Goal: Information Seeking & Learning: Learn about a topic

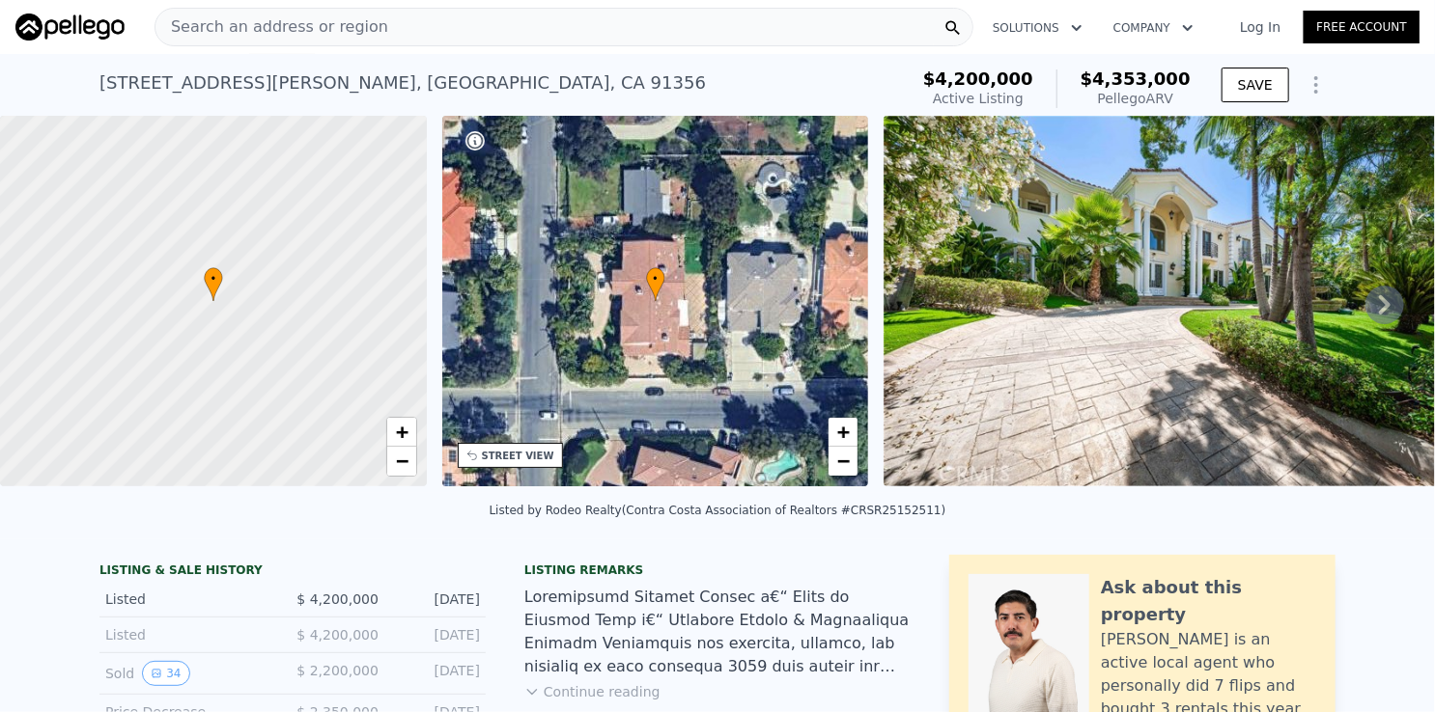
click at [530, 24] on div "Search an address or region" at bounding box center [563, 27] width 819 height 39
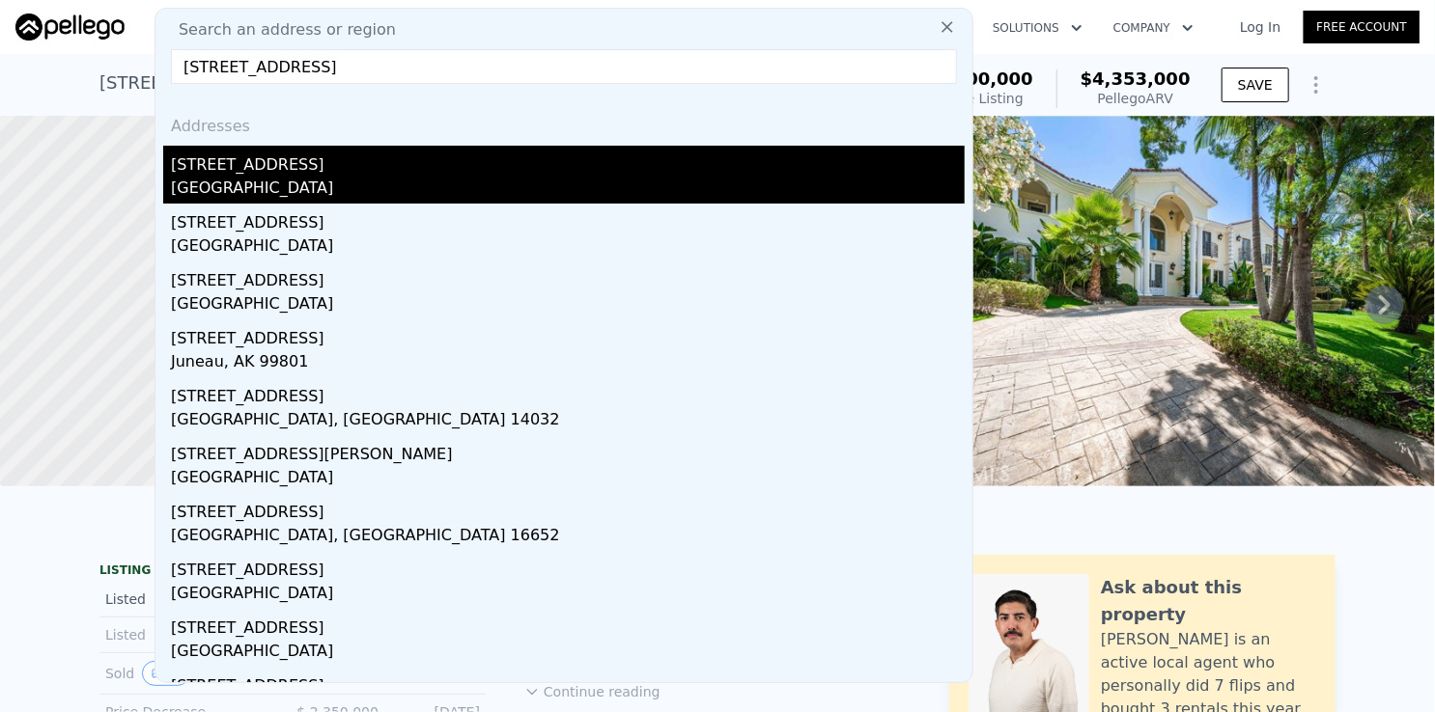
type input "[STREET_ADDRESS]"
click at [360, 179] on div "[GEOGRAPHIC_DATA]" at bounding box center [568, 190] width 794 height 27
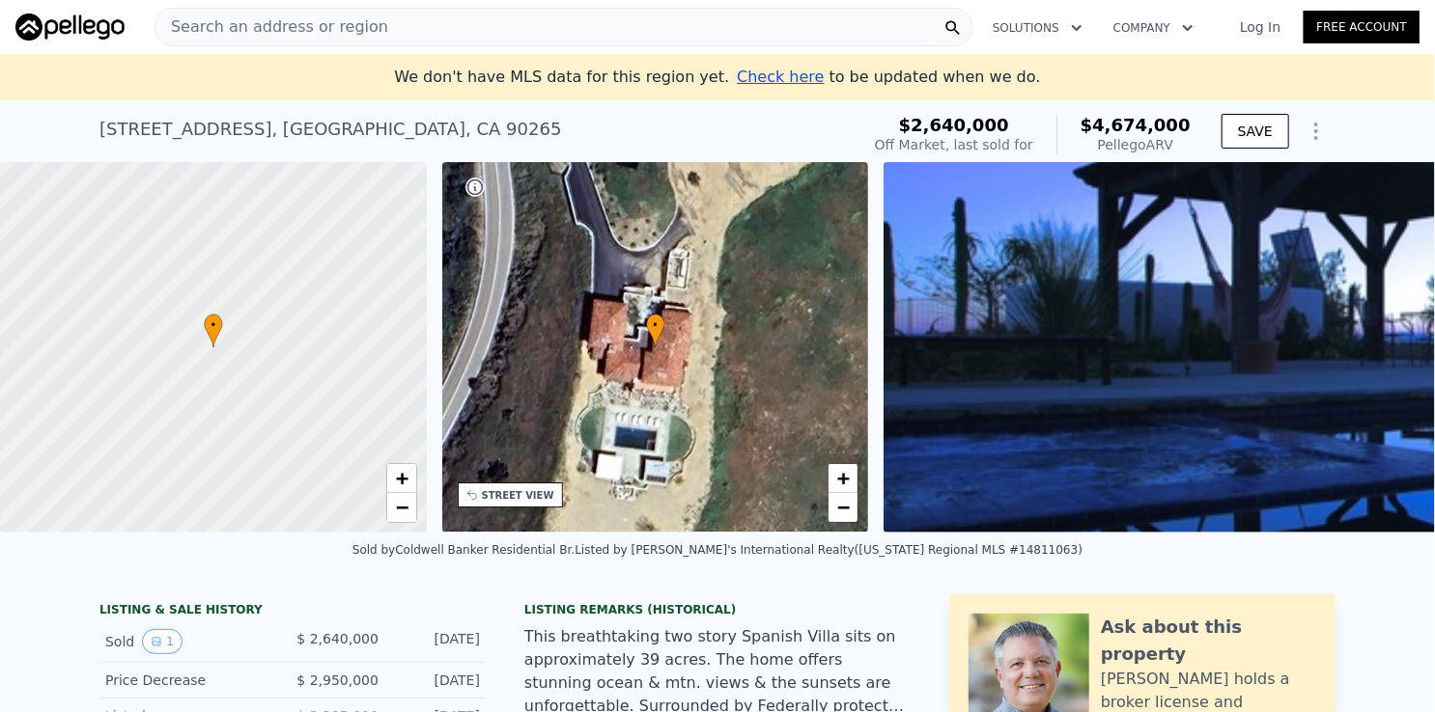
click at [544, 25] on div "Search an address or region" at bounding box center [563, 27] width 819 height 39
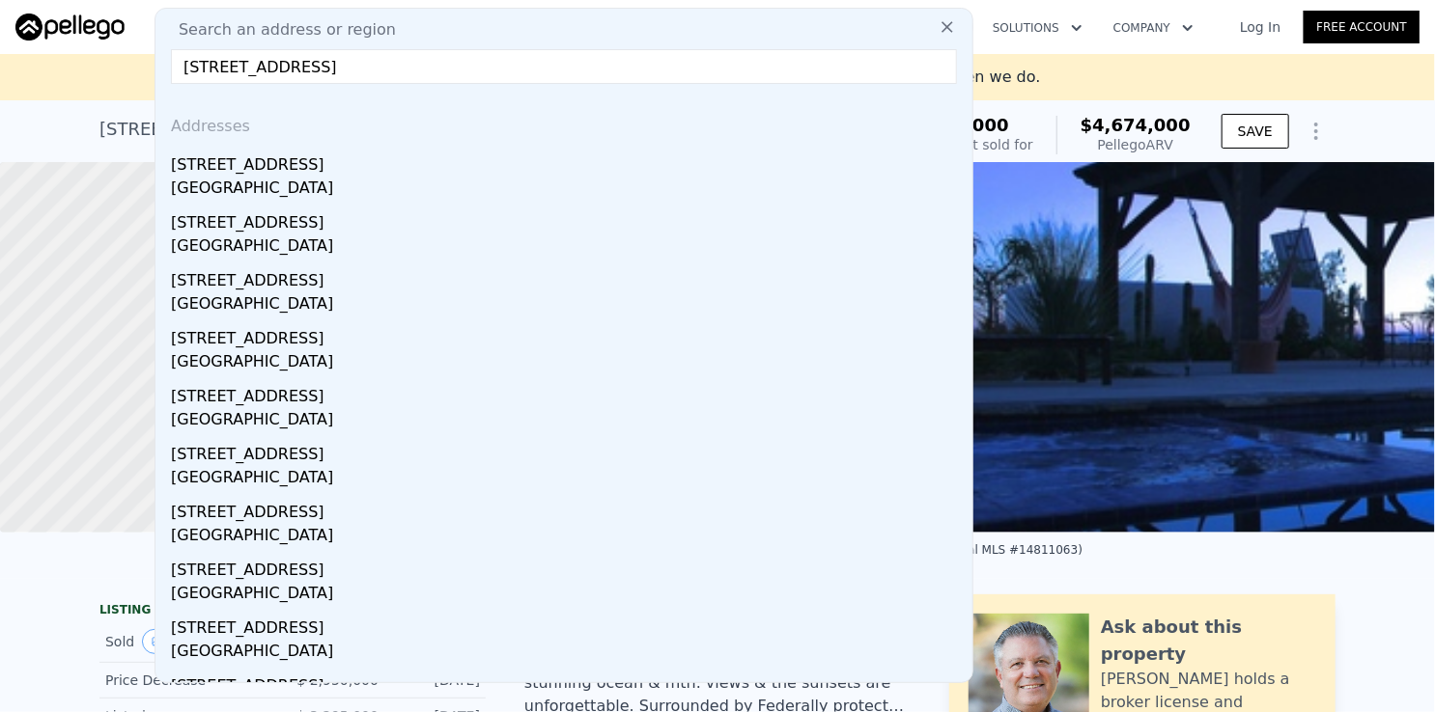
click at [394, 69] on input "[STREET_ADDRESS]" at bounding box center [564, 66] width 786 height 35
type input "[STREET_ADDRESS]"
click at [413, 70] on input "[STREET_ADDRESS]" at bounding box center [564, 66] width 786 height 35
click at [547, 65] on input "[STREET_ADDRESS]" at bounding box center [564, 66] width 786 height 35
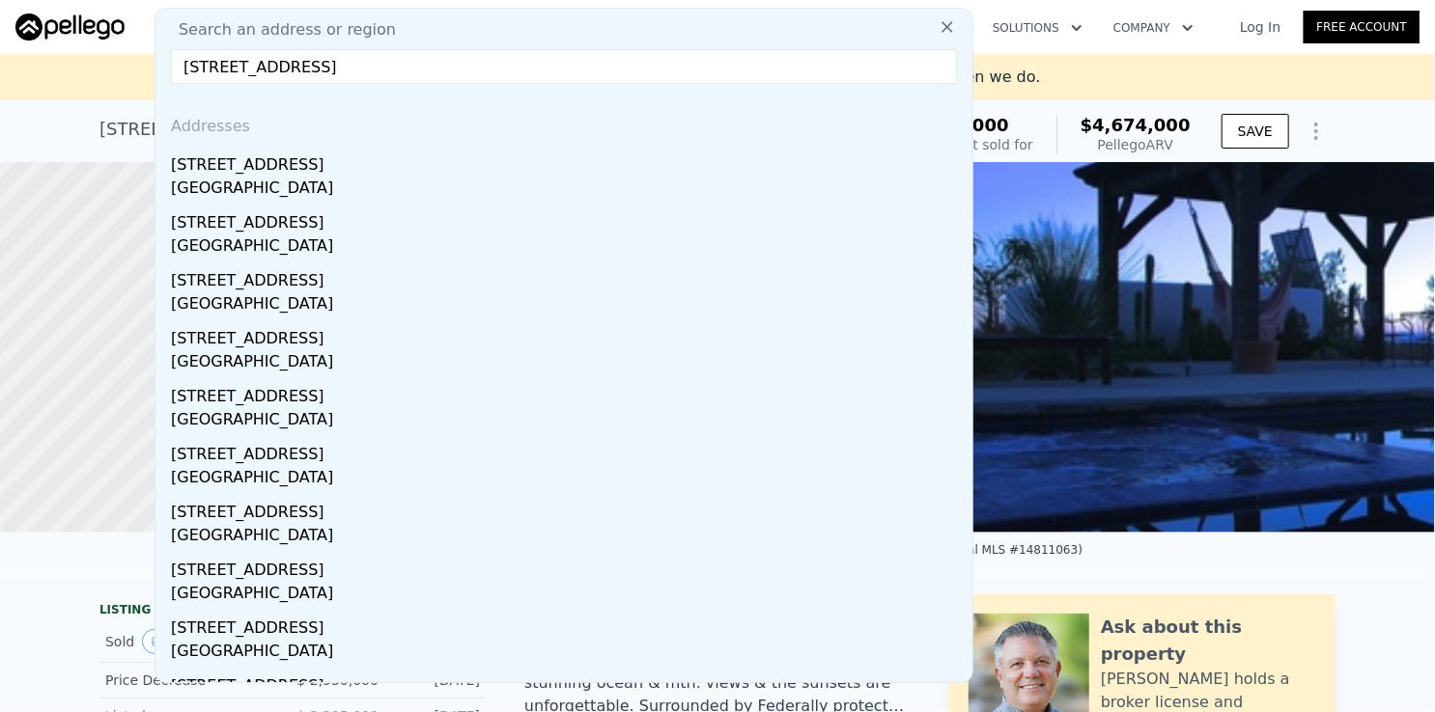
click at [547, 65] on input "[STREET_ADDRESS]" at bounding box center [564, 66] width 786 height 35
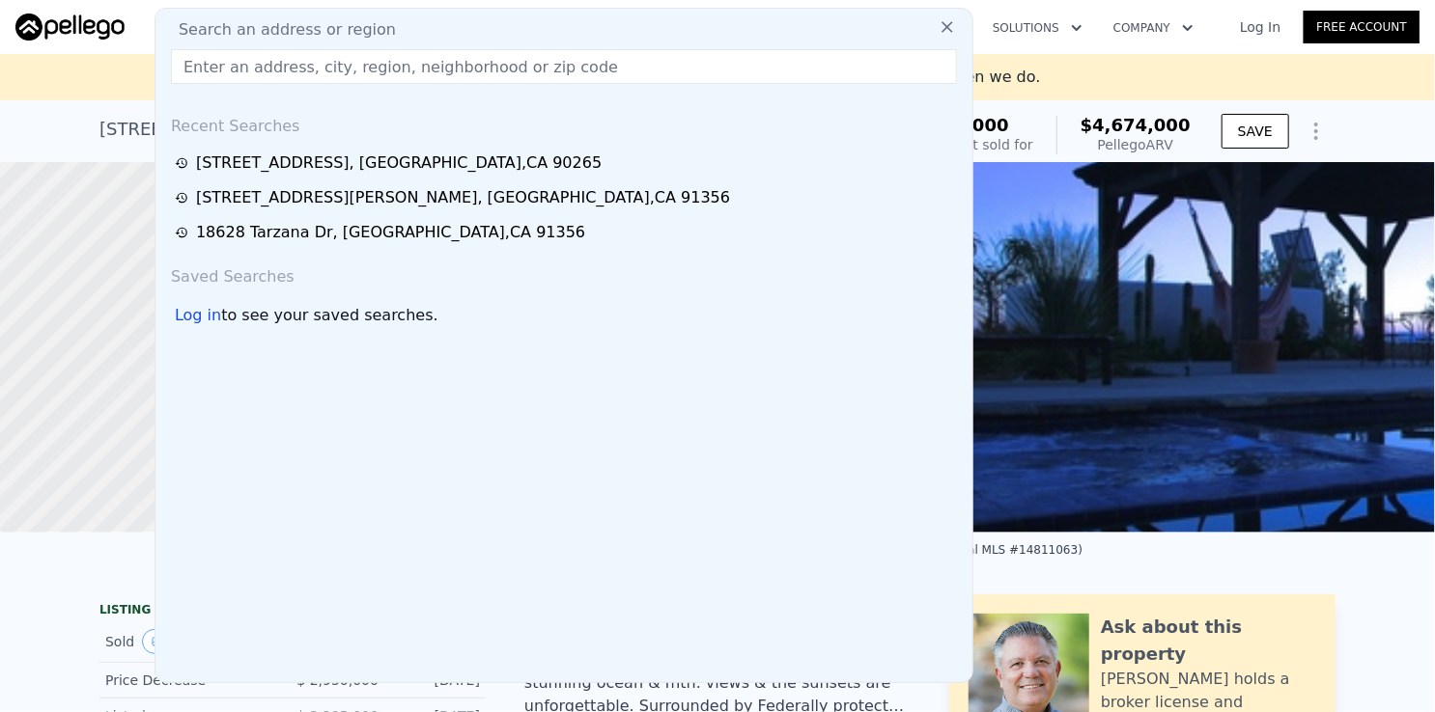
paste input "[STREET_ADDRESS]"
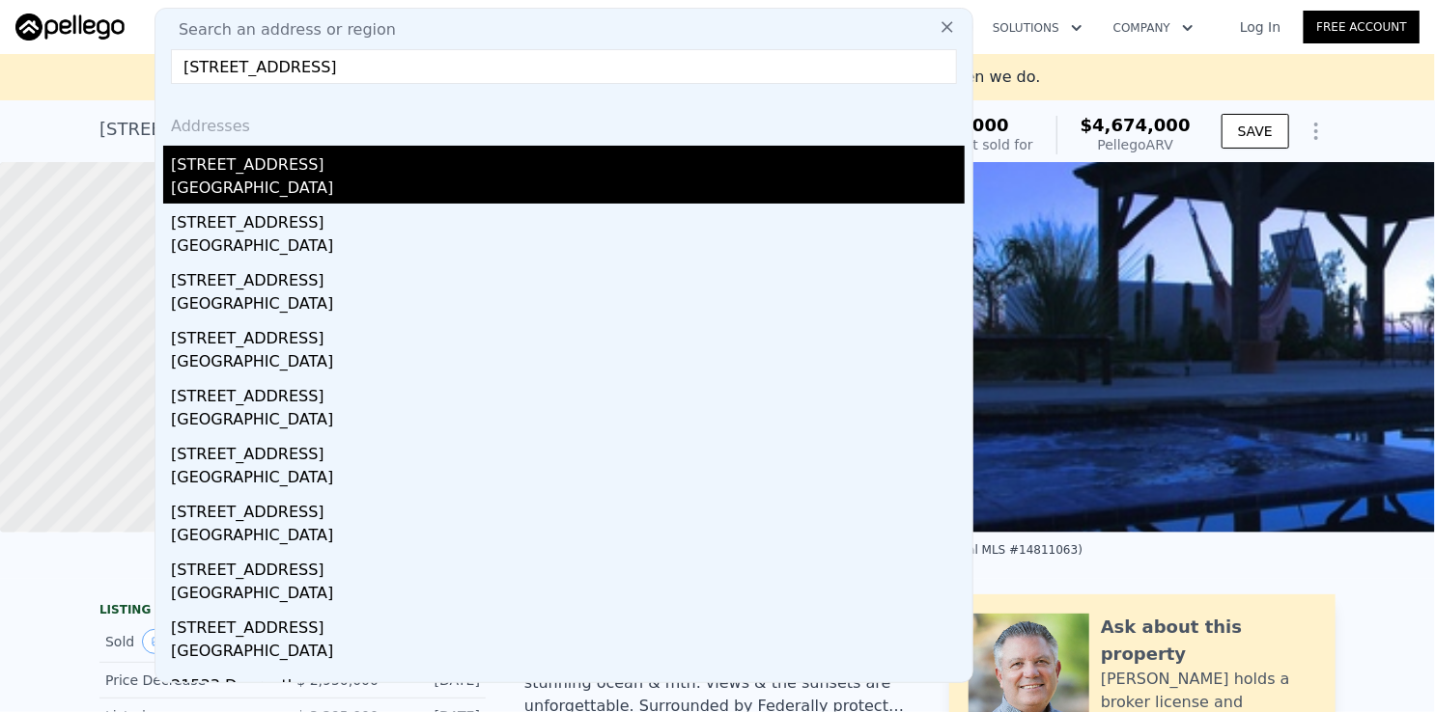
type input "[STREET_ADDRESS]"
click at [415, 177] on div "[GEOGRAPHIC_DATA]" at bounding box center [568, 190] width 794 height 27
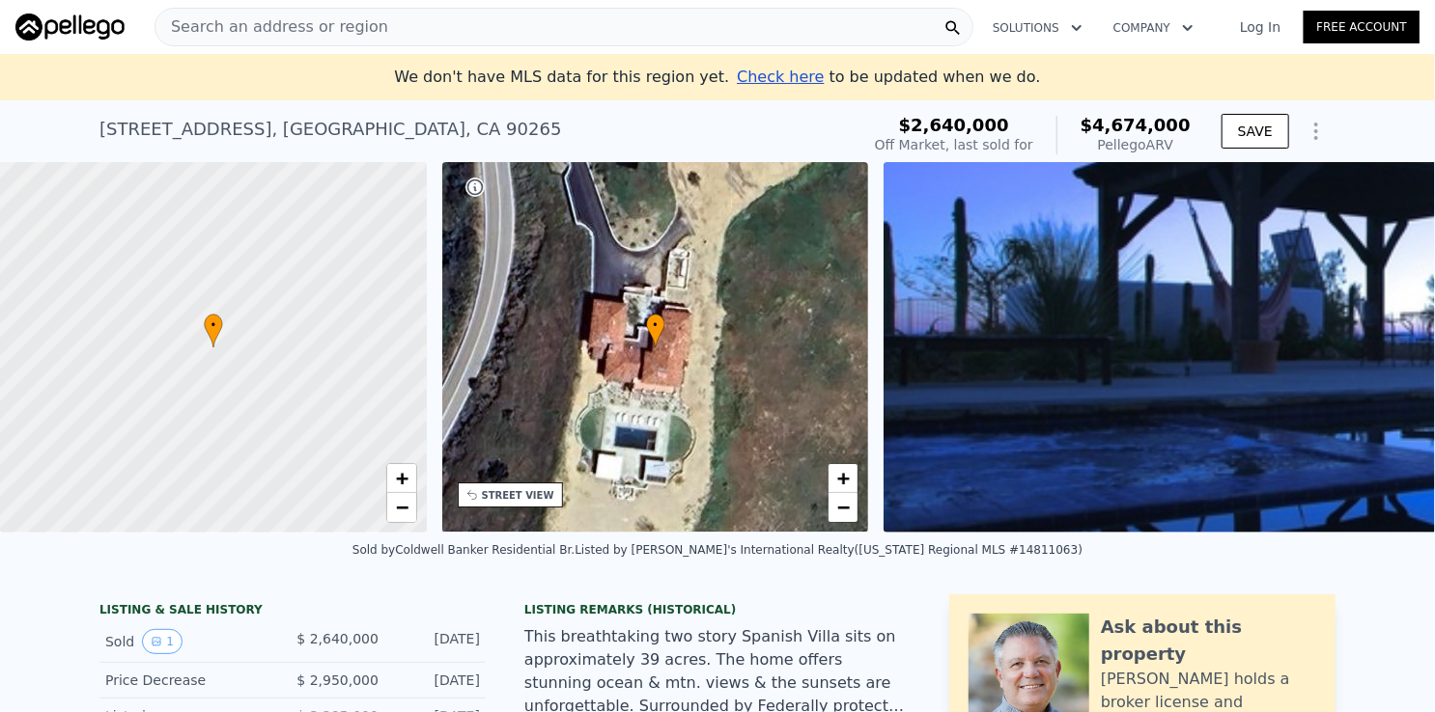
click at [651, 16] on div "Search an address or region" at bounding box center [563, 27] width 819 height 39
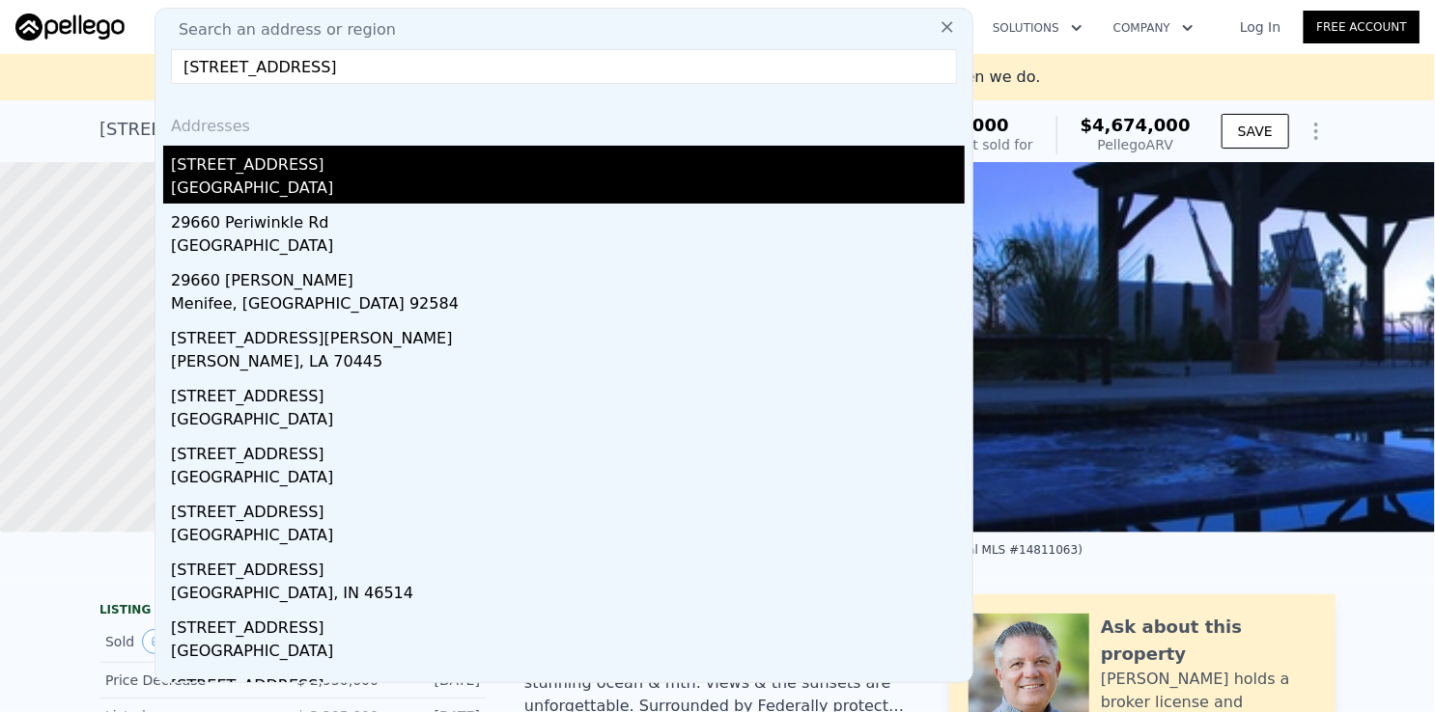
type input "[STREET_ADDRESS]"
click at [300, 174] on div "[STREET_ADDRESS]" at bounding box center [568, 161] width 794 height 31
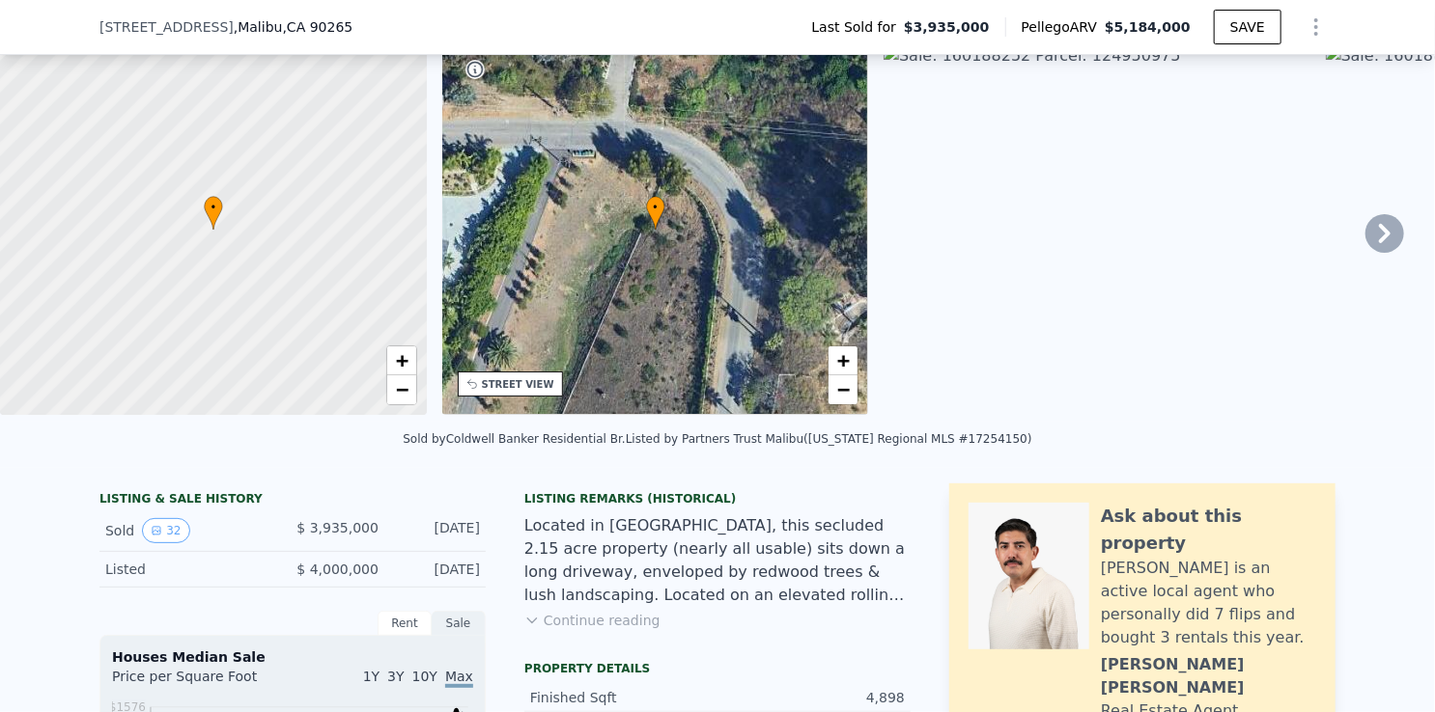
scroll to position [89, 0]
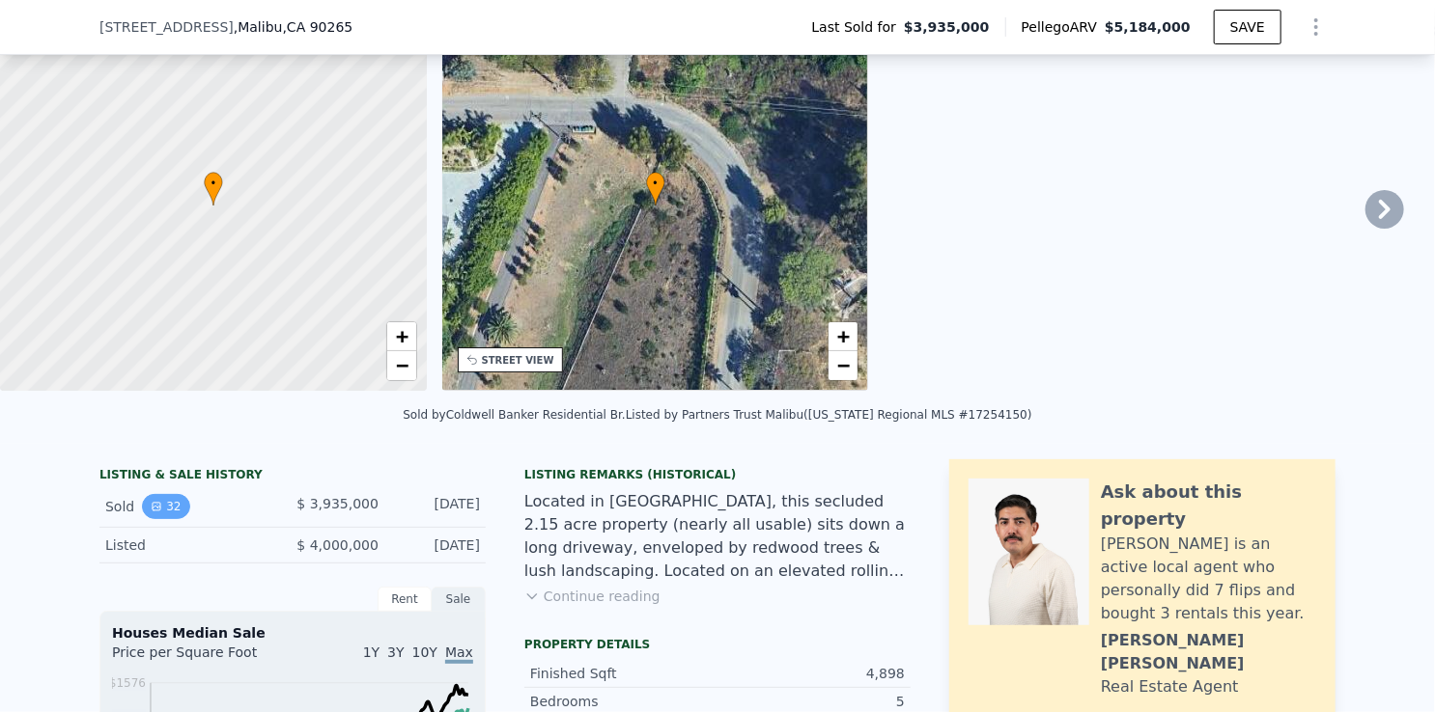
click at [146, 512] on button "32" at bounding box center [165, 506] width 47 height 25
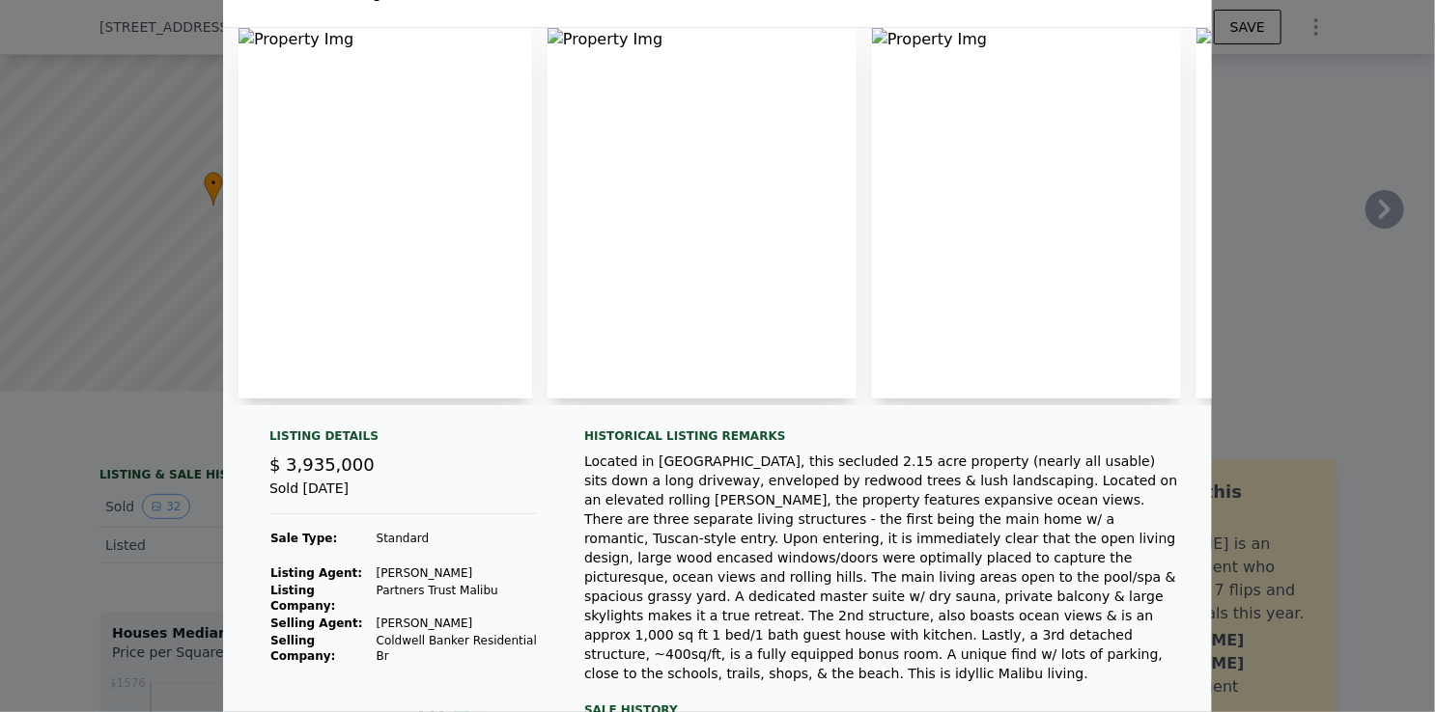
scroll to position [0, 0]
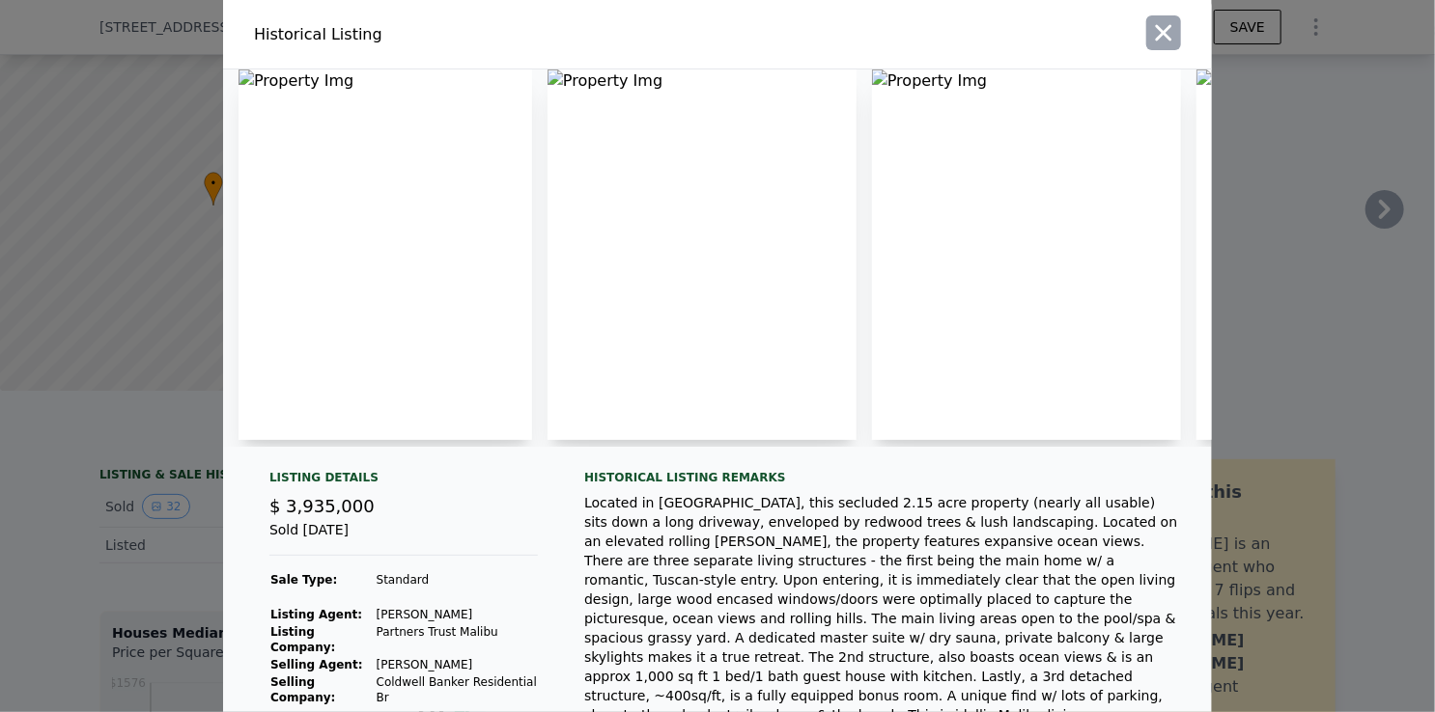
click at [1164, 32] on icon "button" at bounding box center [1163, 32] width 27 height 27
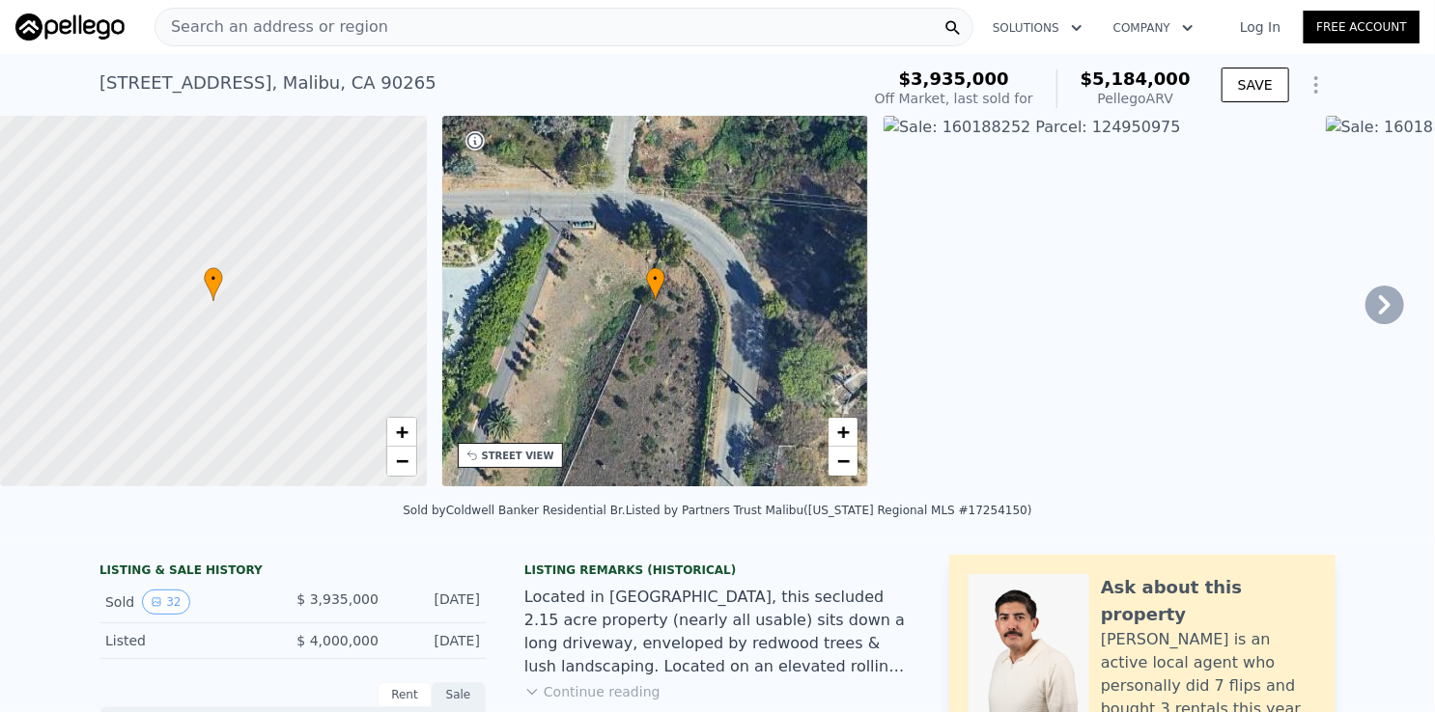
click at [452, 32] on div "Search an address or region" at bounding box center [563, 27] width 819 height 39
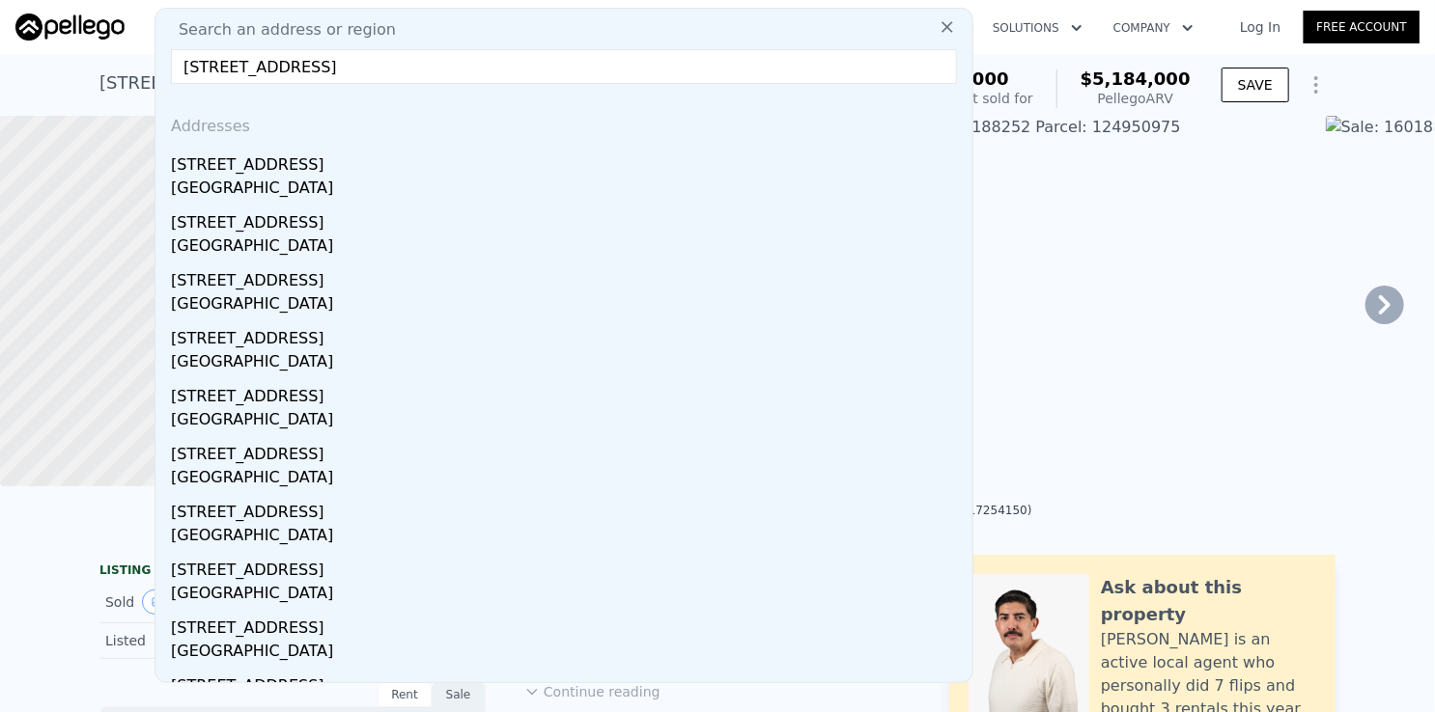
click at [368, 74] on input "[STREET_ADDRESS]" at bounding box center [564, 66] width 786 height 35
drag, startPoint x: 365, startPoint y: 72, endPoint x: 141, endPoint y: 79, distance: 224.1
type input "[STREET_ADDRESS]"
click at [381, 70] on input "[STREET_ADDRESS]" at bounding box center [564, 66] width 786 height 35
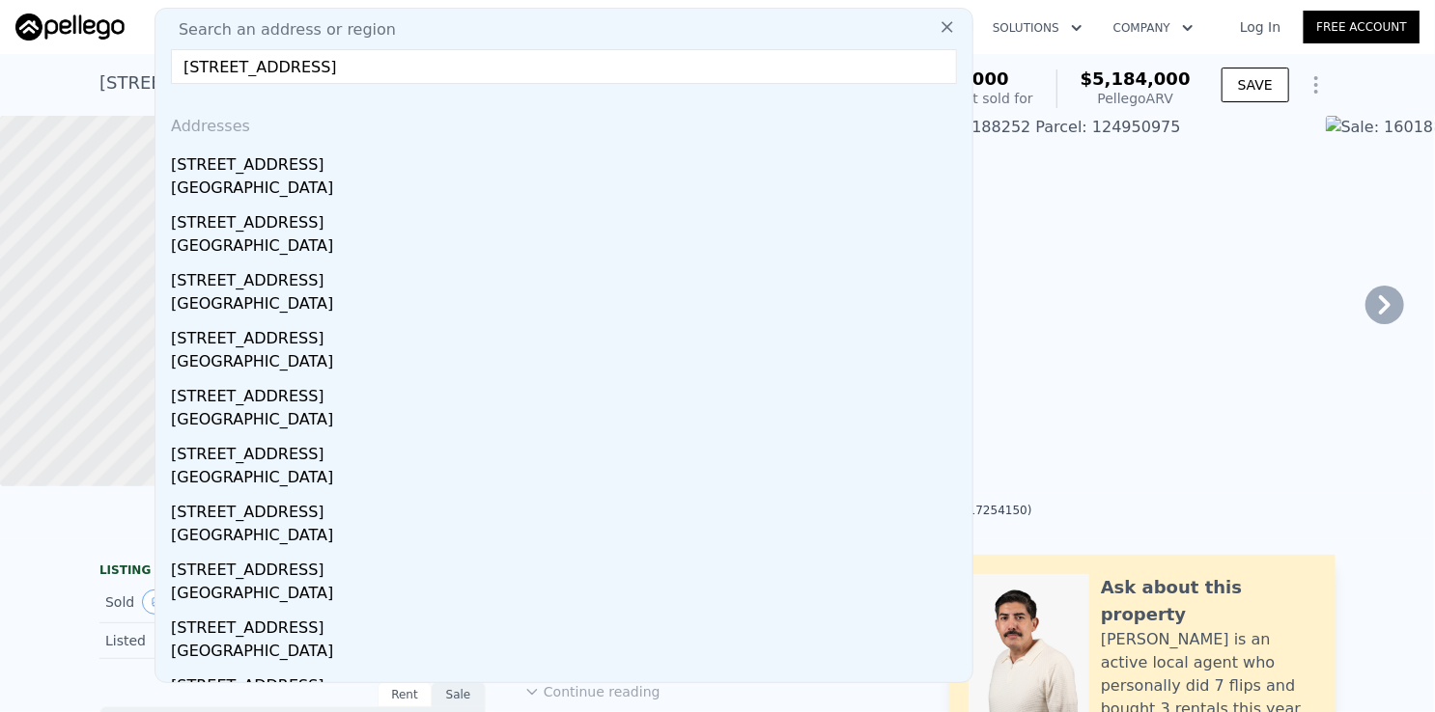
click at [381, 70] on input "[STREET_ADDRESS]" at bounding box center [564, 66] width 786 height 35
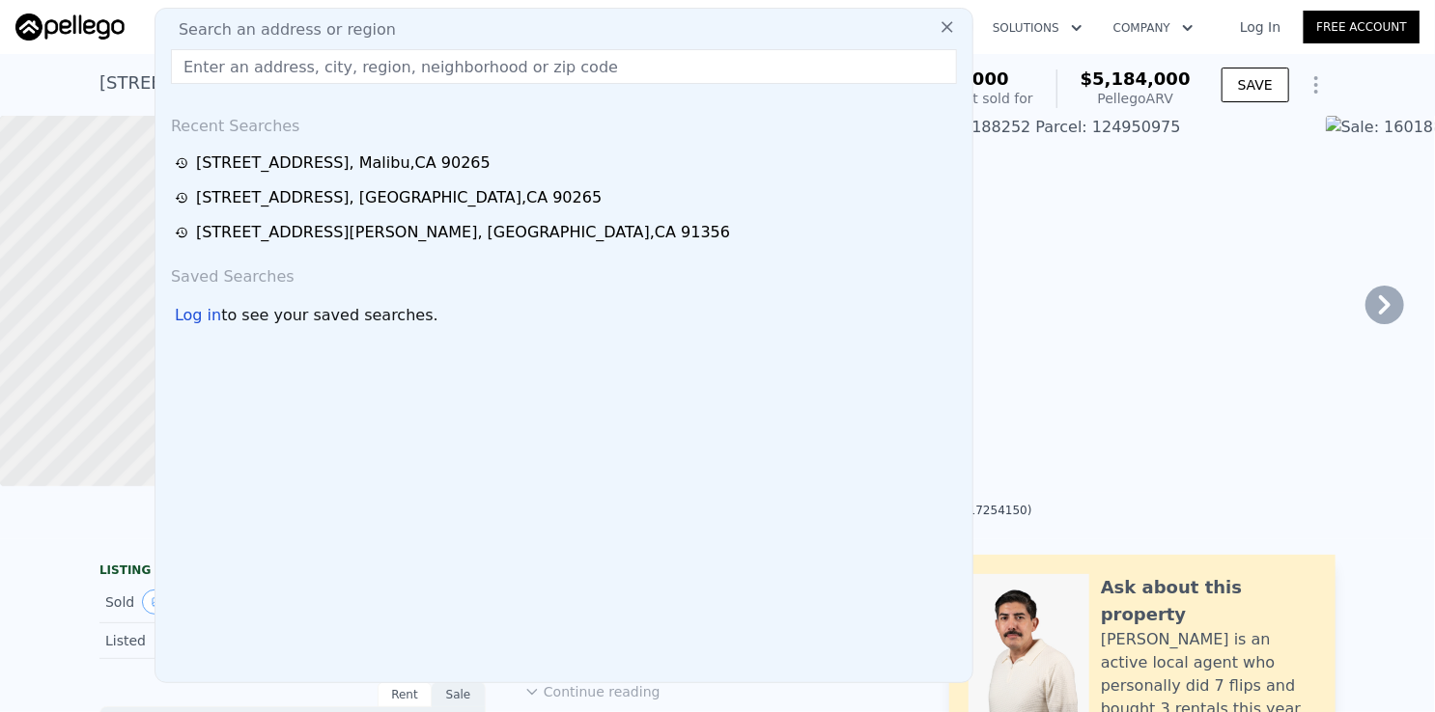
paste input "[STREET_ADDRESS][PERSON_NAME]"
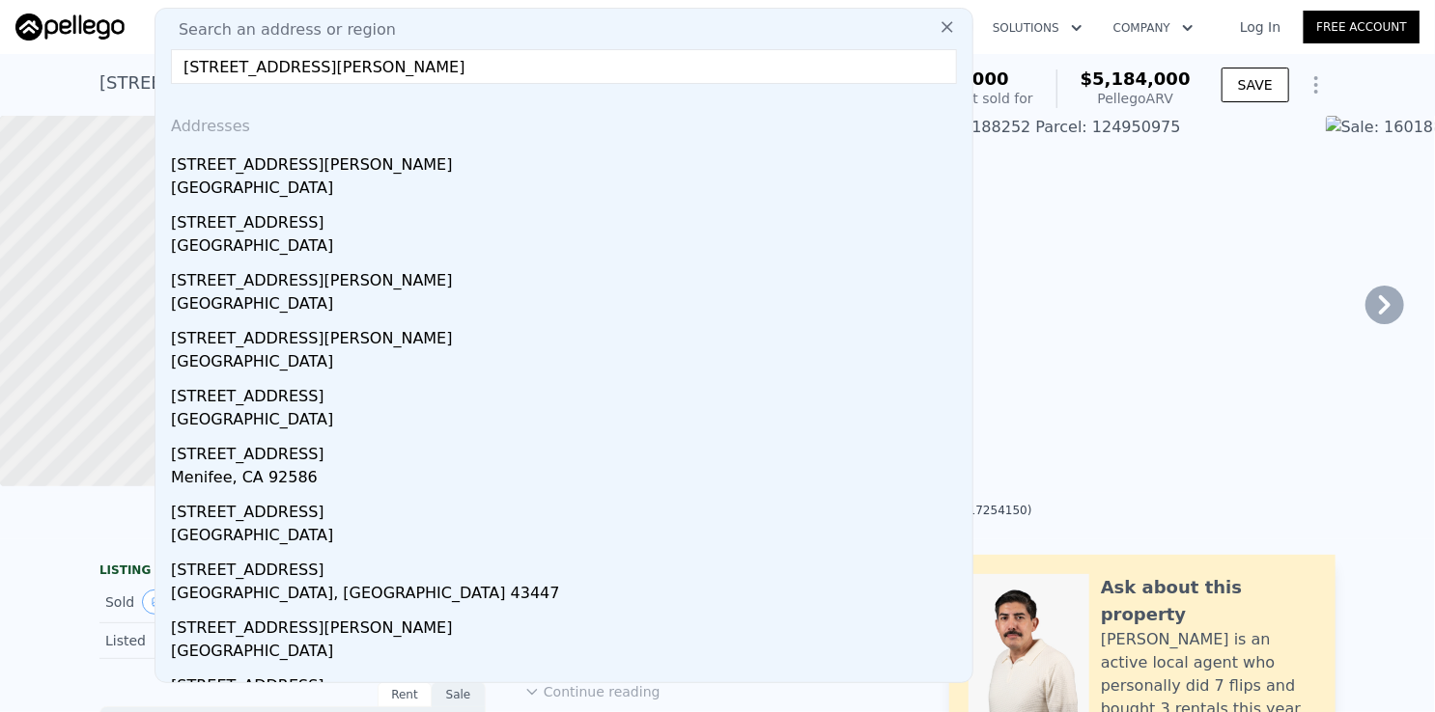
type input "[STREET_ADDRESS][PERSON_NAME]"
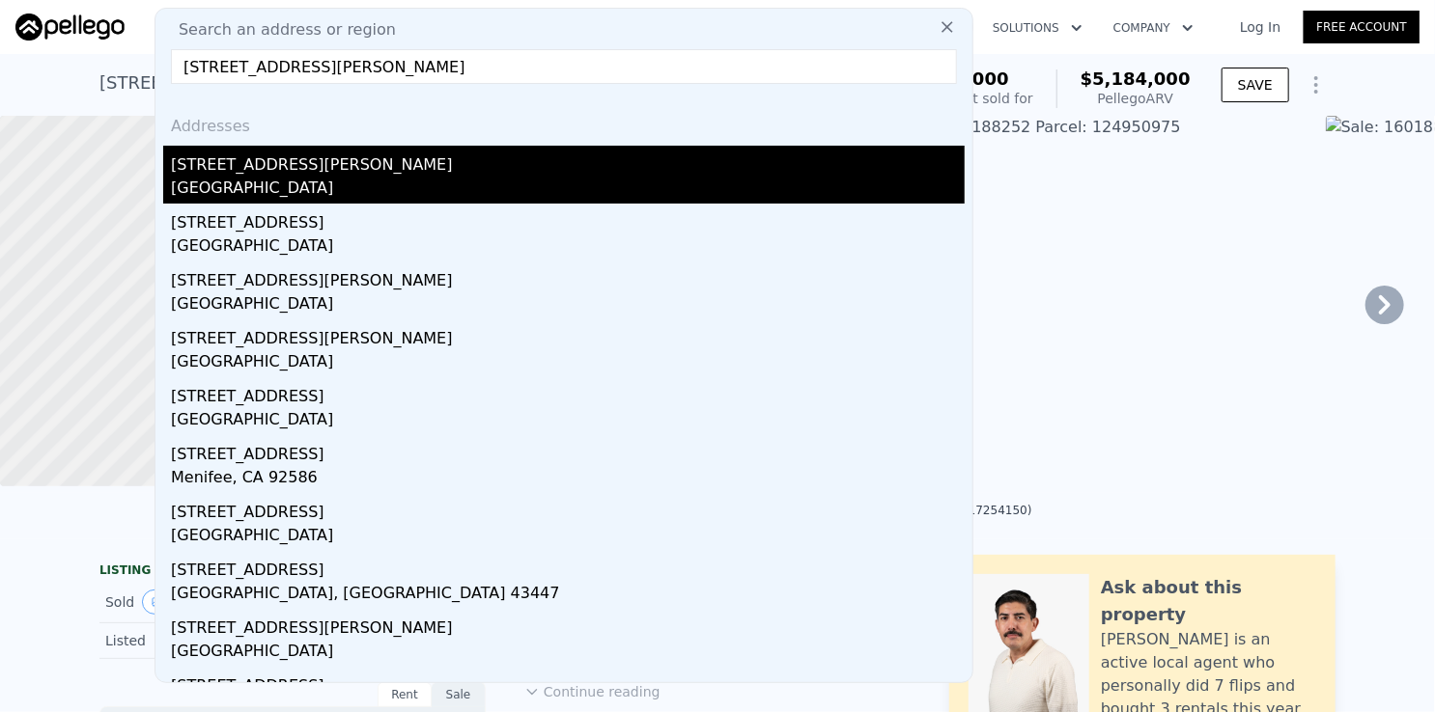
click at [394, 196] on div "[GEOGRAPHIC_DATA]" at bounding box center [568, 190] width 794 height 27
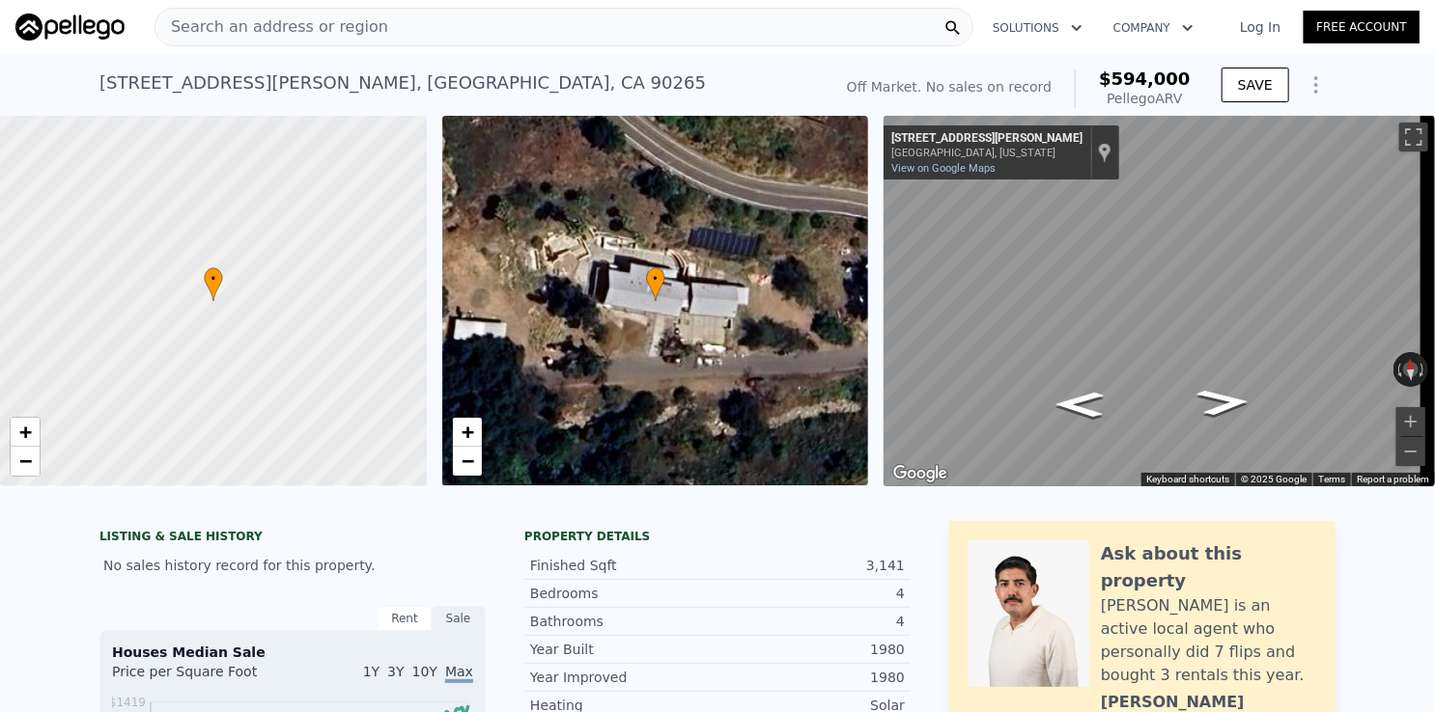
click at [544, 18] on div "Search an address or region" at bounding box center [563, 27] width 819 height 39
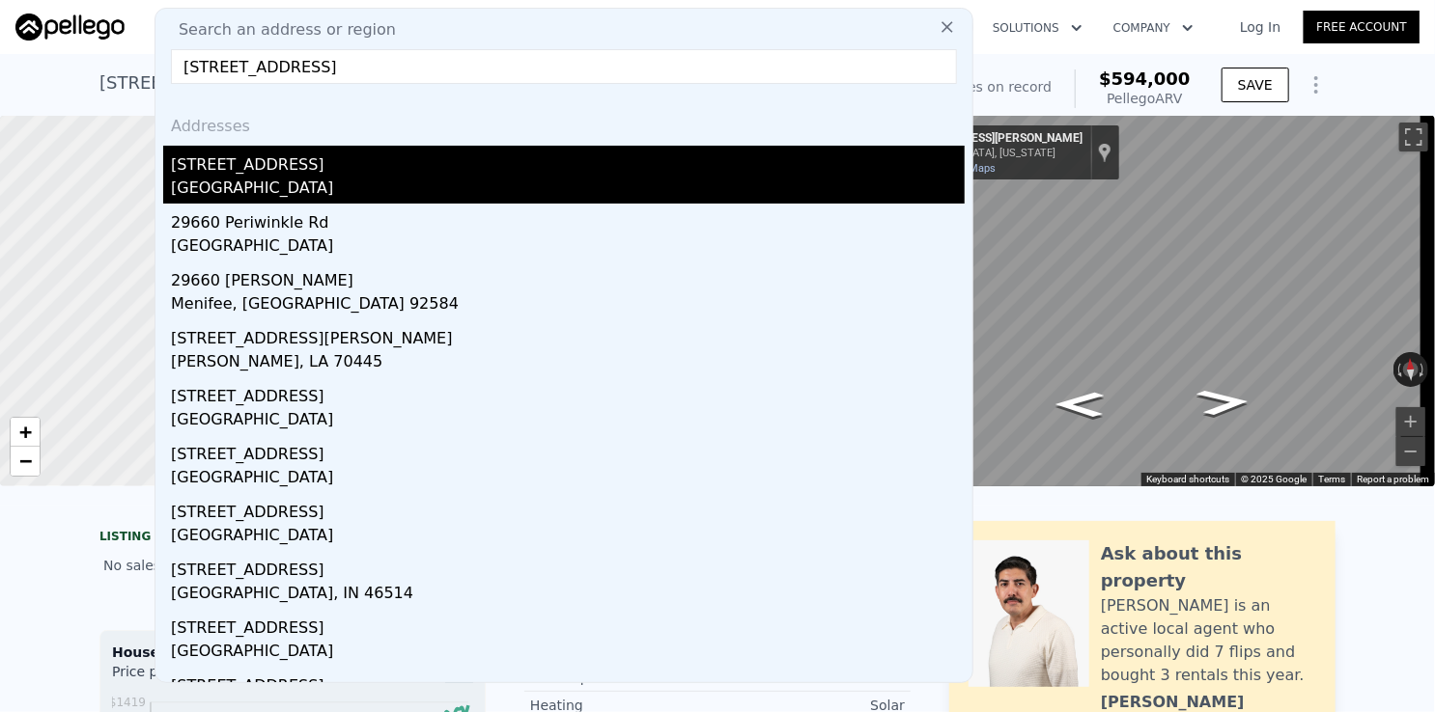
type input "[STREET_ADDRESS]"
click at [367, 169] on div "[STREET_ADDRESS]" at bounding box center [568, 161] width 794 height 31
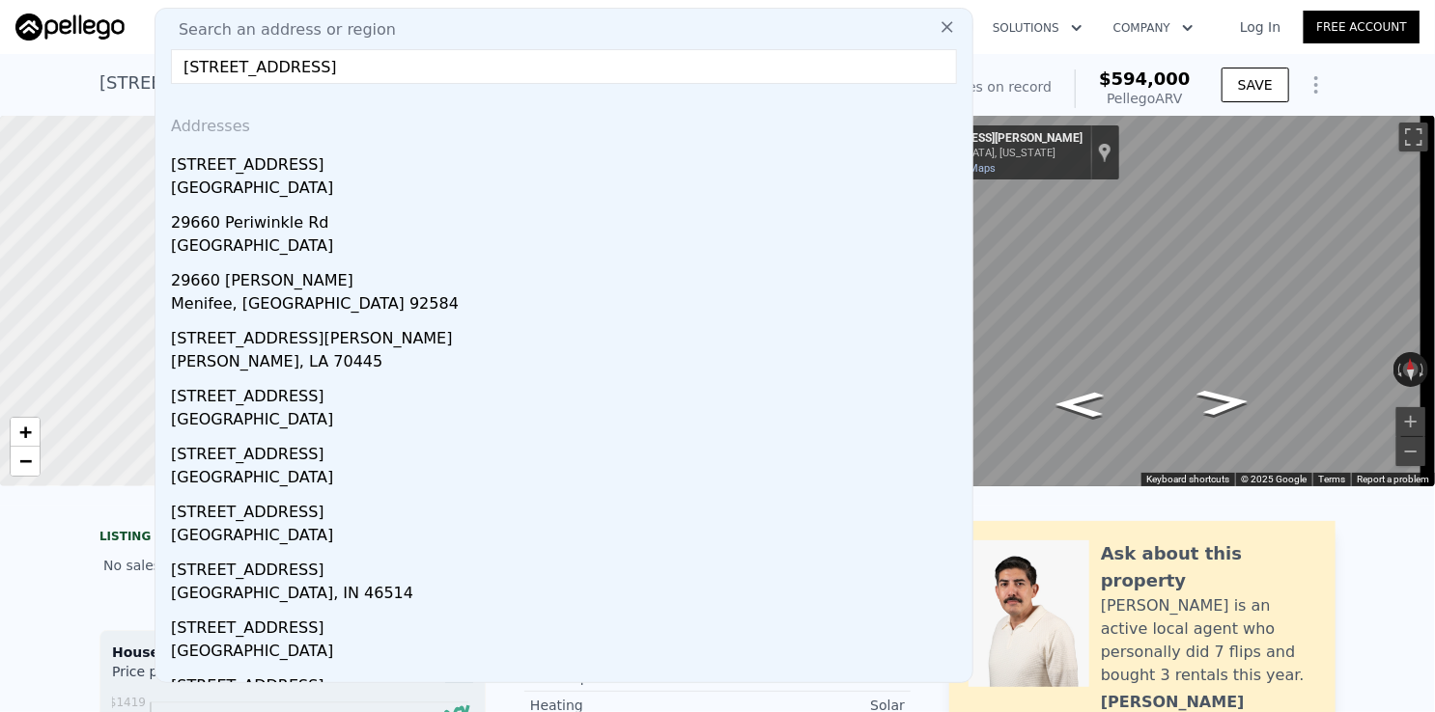
type input "4"
type input "6"
type input "5"
type input "7"
type input "4066"
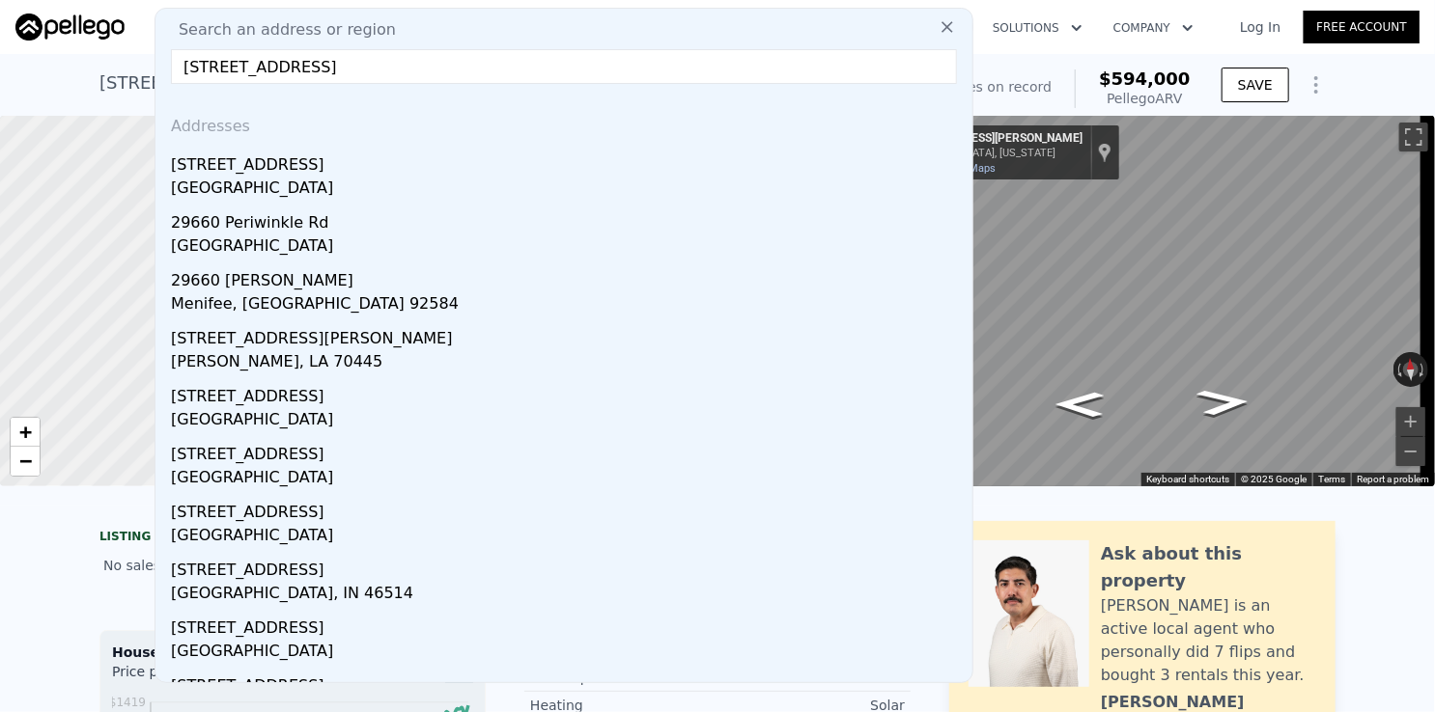
type input "5823"
type input "92024"
type input "128066"
type input "$ 5,184,000"
type input "$ 574,320"
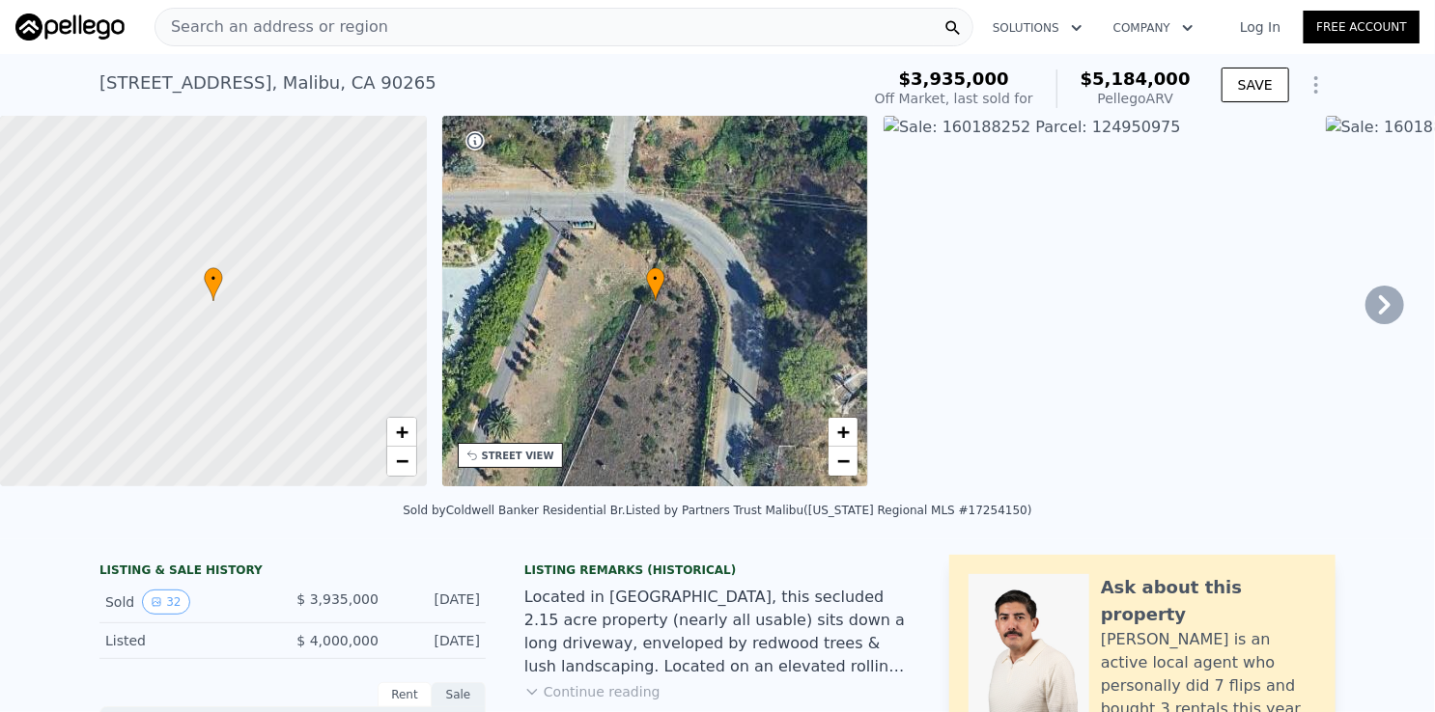
click at [430, 26] on div "Search an address or region" at bounding box center [563, 27] width 819 height 39
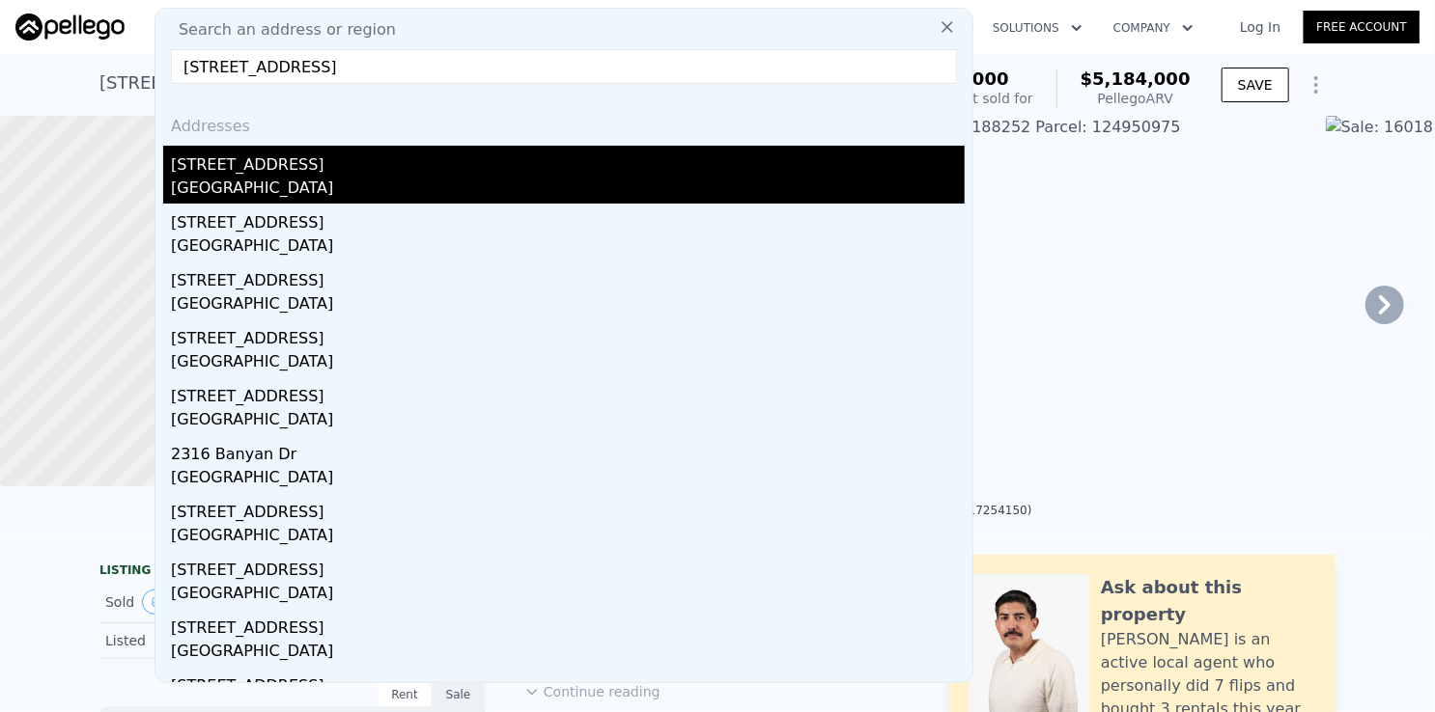
type input "[STREET_ADDRESS]"
click at [318, 167] on div "[STREET_ADDRESS]" at bounding box center [568, 161] width 794 height 31
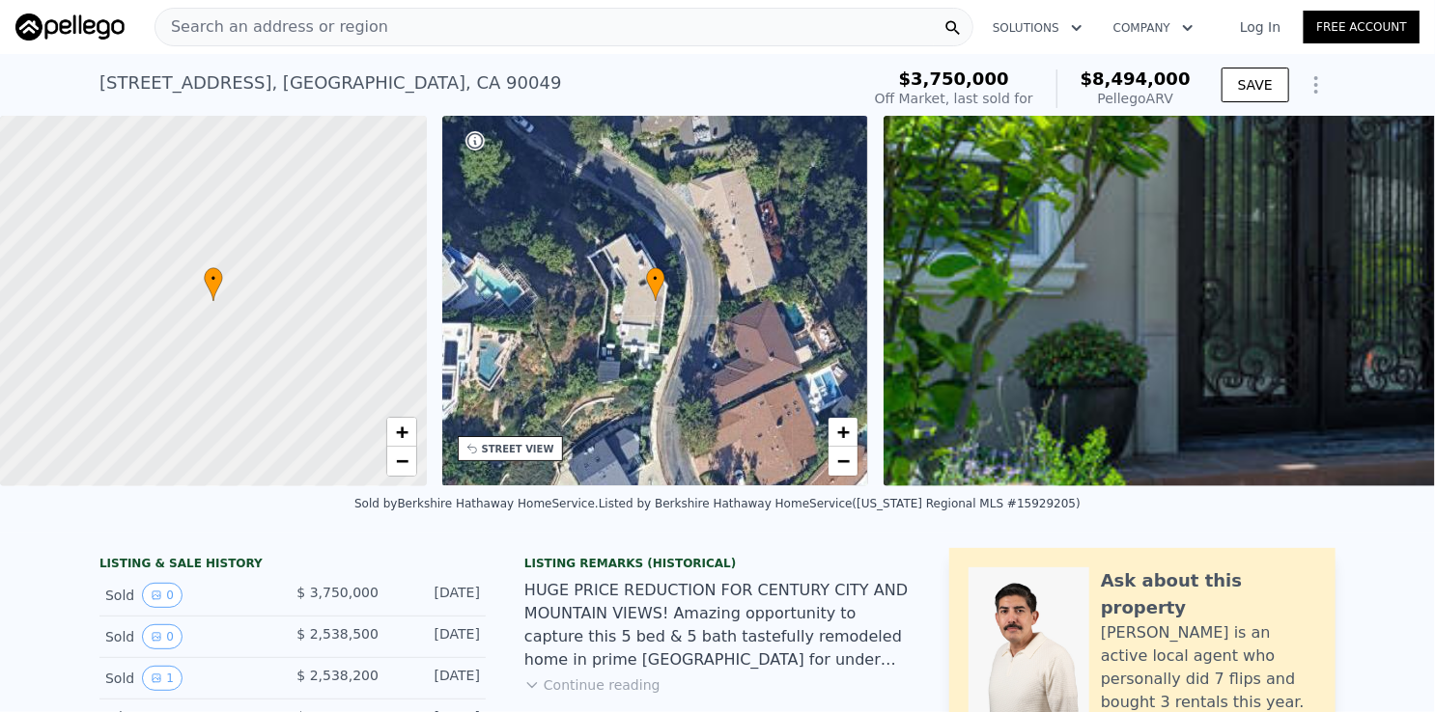
click at [607, 30] on div "Search an address or region" at bounding box center [563, 27] width 819 height 39
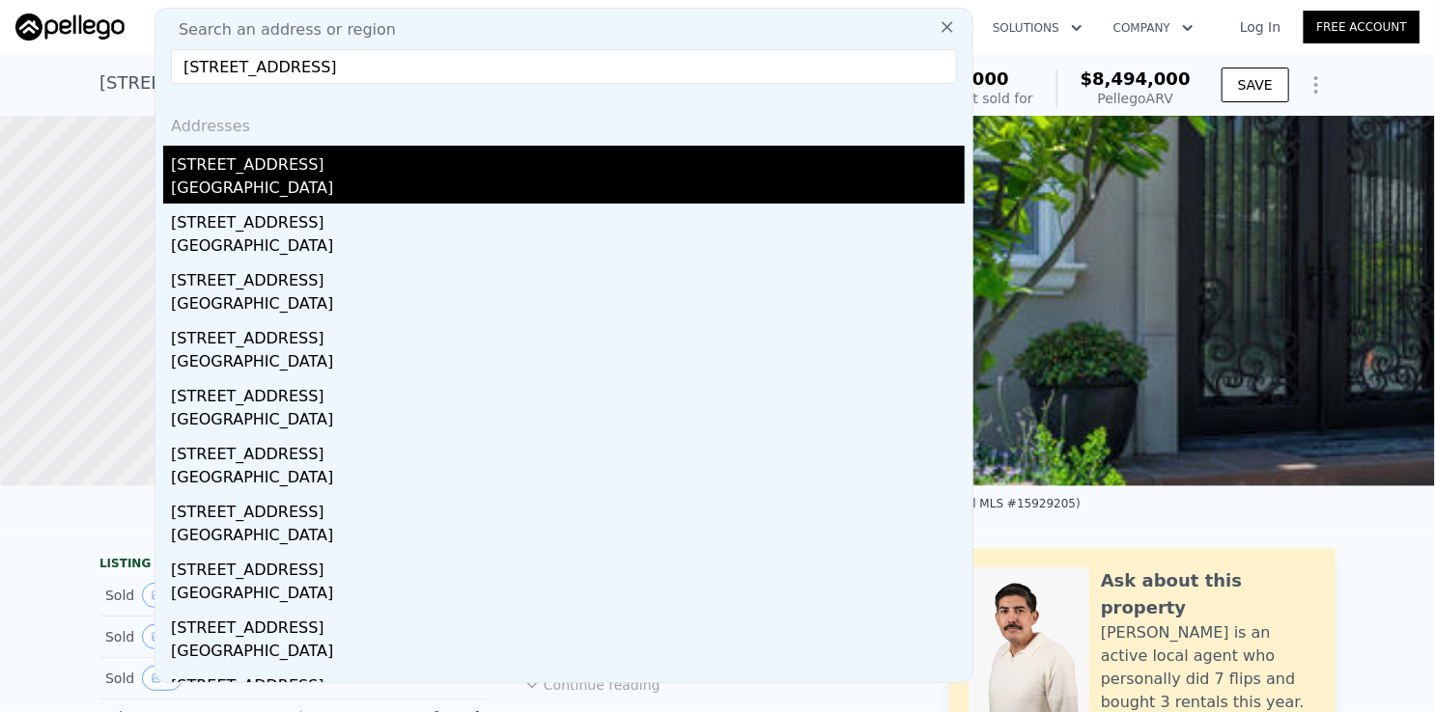
type input "[STREET_ADDRESS]"
click at [343, 181] on div "[GEOGRAPHIC_DATA]" at bounding box center [568, 190] width 794 height 27
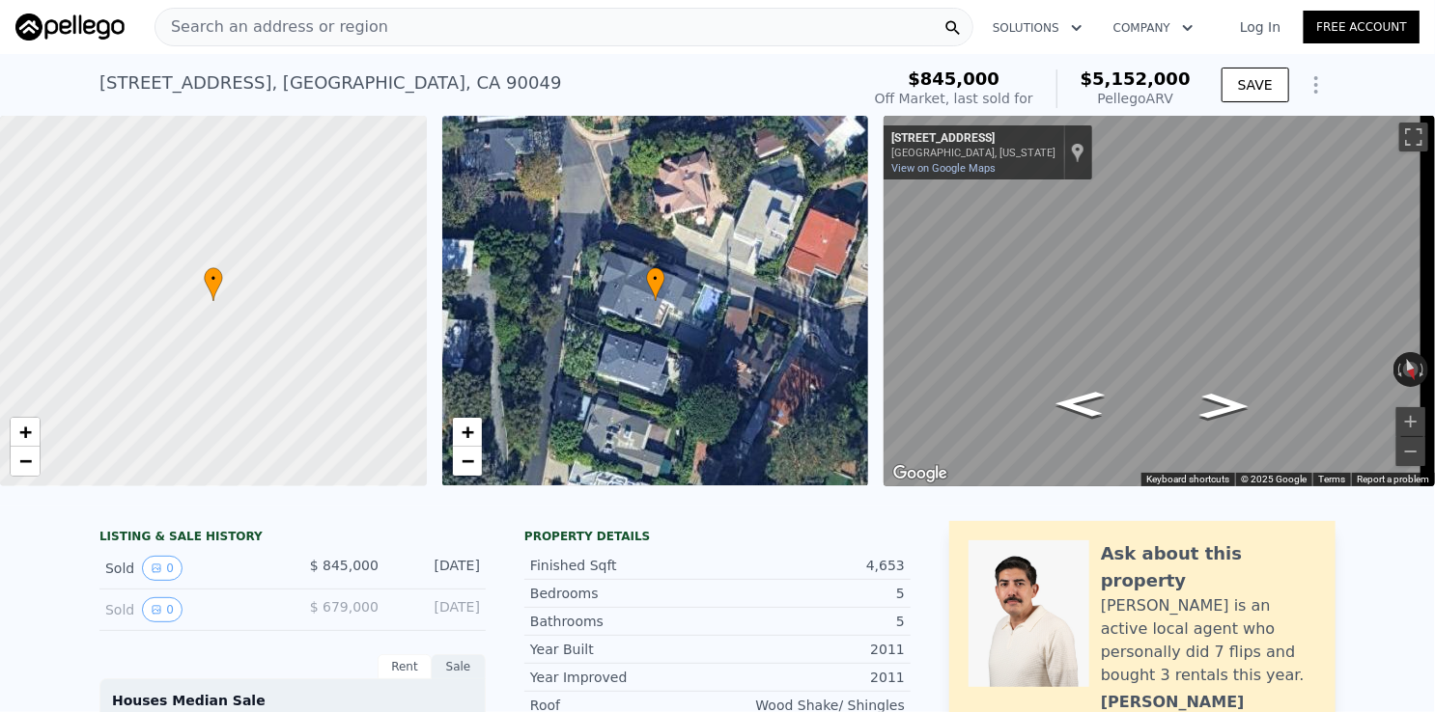
click at [442, 27] on div "Search an address or region" at bounding box center [563, 27] width 819 height 39
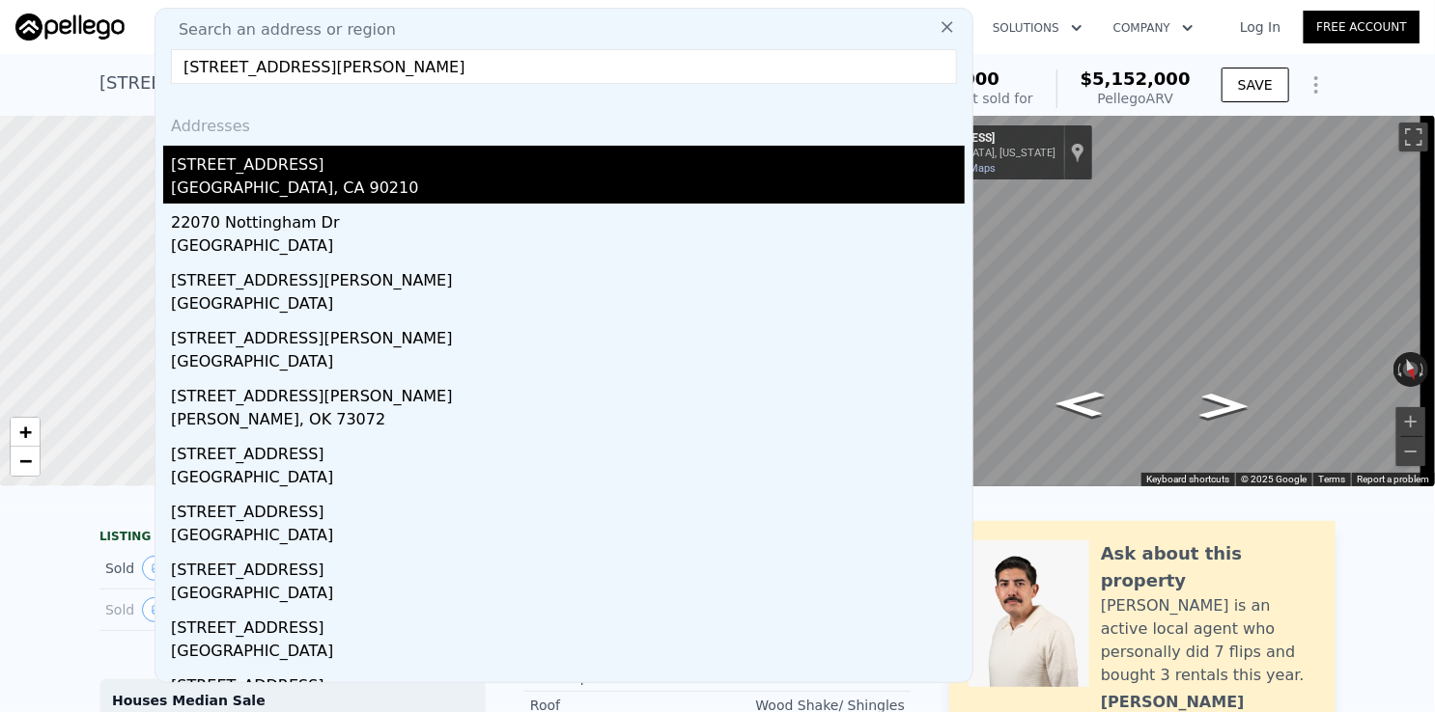
type input "[STREET_ADDRESS][PERSON_NAME]"
click at [305, 169] on div "[STREET_ADDRESS]" at bounding box center [568, 161] width 794 height 31
